Goal: Transaction & Acquisition: Purchase product/service

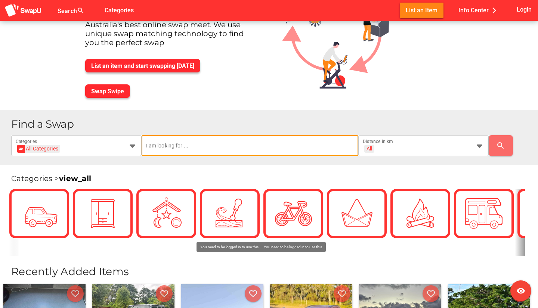
click at [155, 146] on input "text" at bounding box center [250, 145] width 208 height 21
type input "shoes"
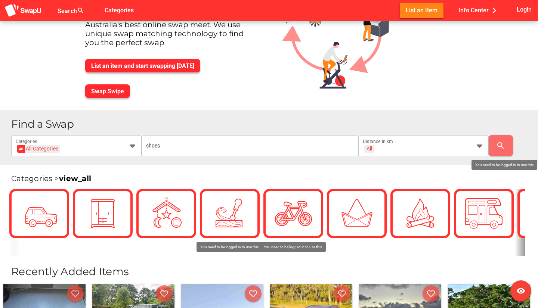
click at [514, 146] on div "search" at bounding box center [509, 145] width 43 height 21
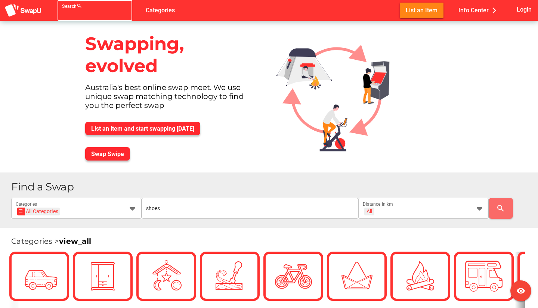
click at [78, 12] on div "Search search false" at bounding box center [95, 10] width 75 height 21
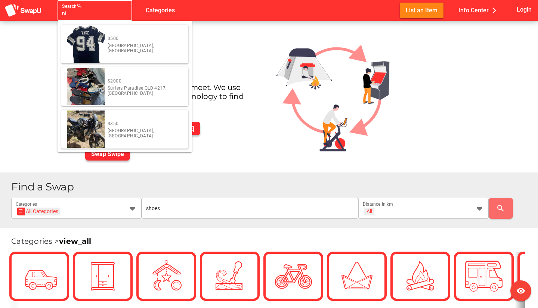
type input "n"
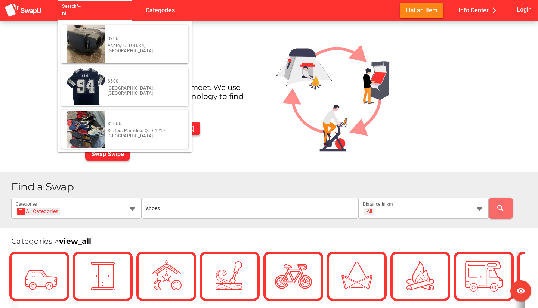
type input "n"
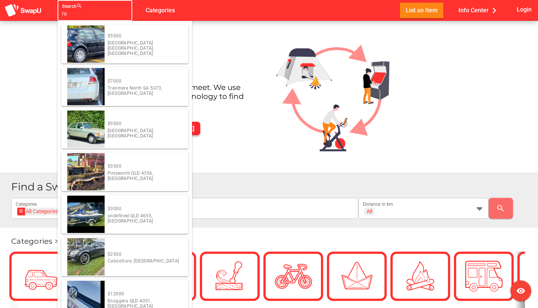
type input "r"
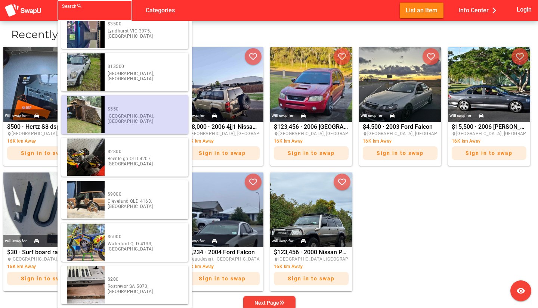
scroll to position [304, 0]
